Goal: Task Accomplishment & Management: Use online tool/utility

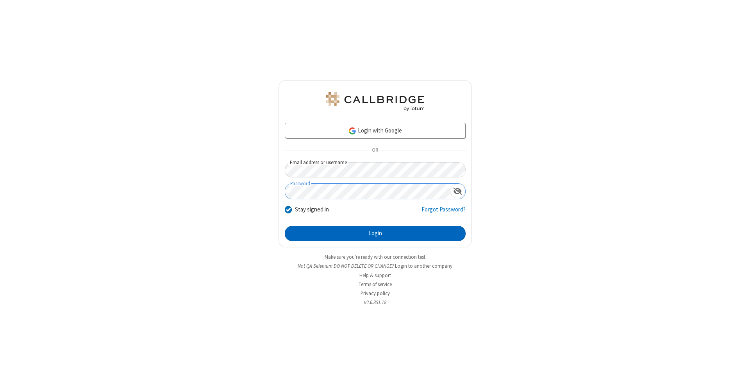
click at [375, 234] on button "Login" at bounding box center [375, 234] width 181 height 16
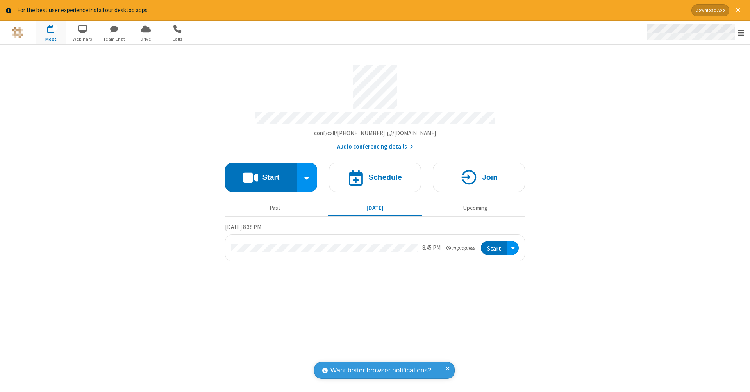
click at [741, 33] on span "Open menu" at bounding box center [741, 33] width 6 height 8
click at [146, 39] on span "Drive" at bounding box center [145, 39] width 29 height 7
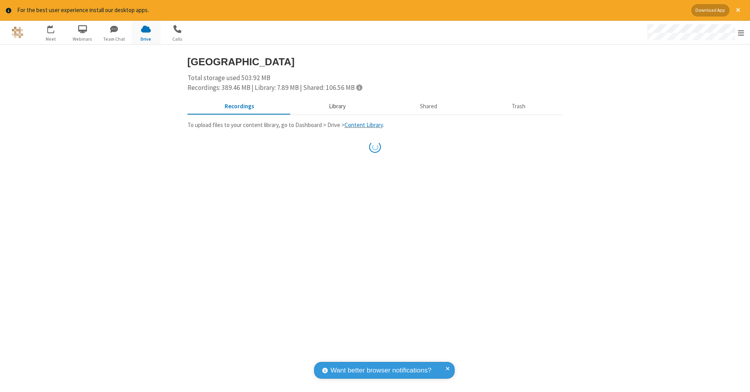
click at [336, 105] on button "Library" at bounding box center [336, 106] width 91 height 15
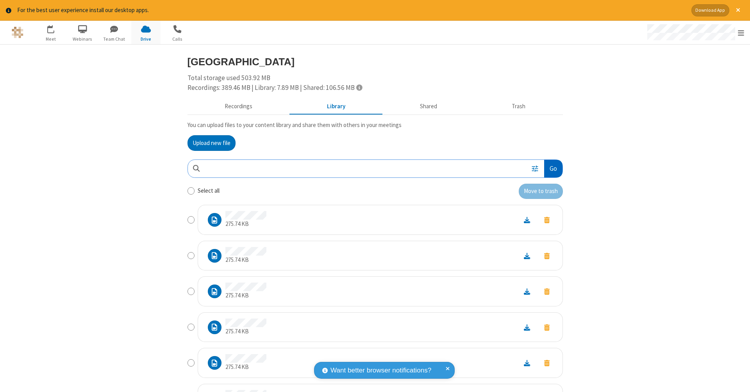
click at [550, 167] on button "Go" at bounding box center [553, 169] width 18 height 18
click at [208, 142] on button "Upload new file" at bounding box center [211, 143] width 48 height 16
